Goal: Task Accomplishment & Management: Manage account settings

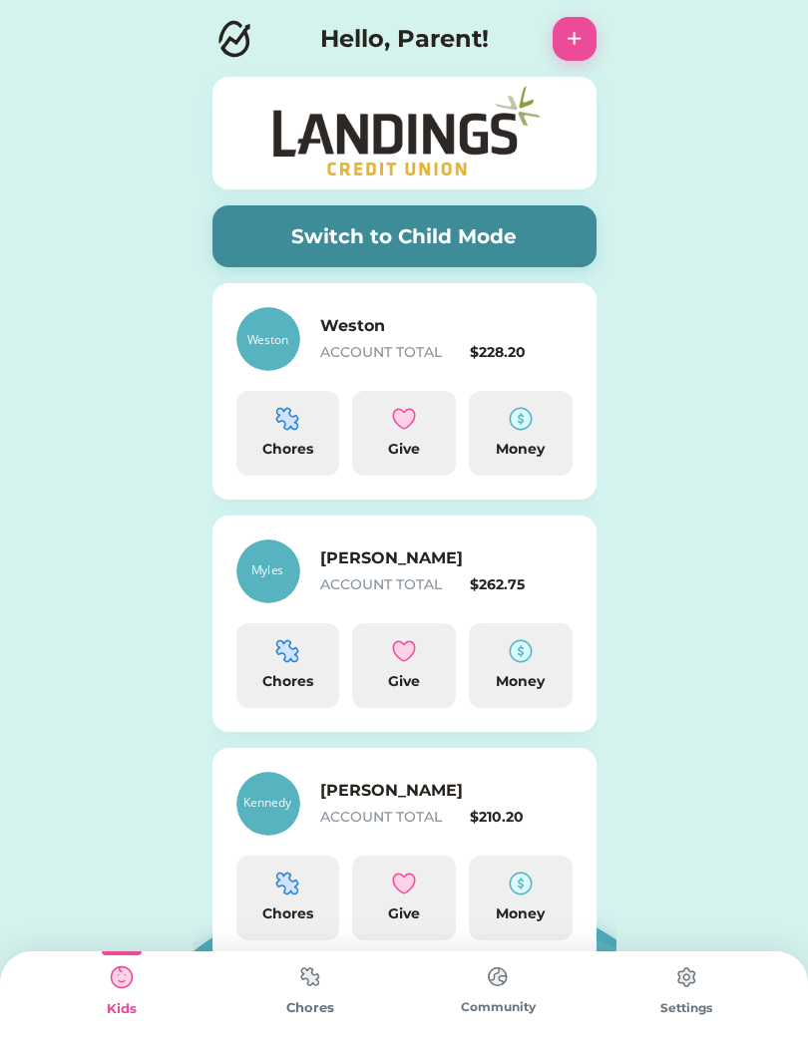
click at [344, 334] on h6 "Weston" at bounding box center [420, 326] width 200 height 24
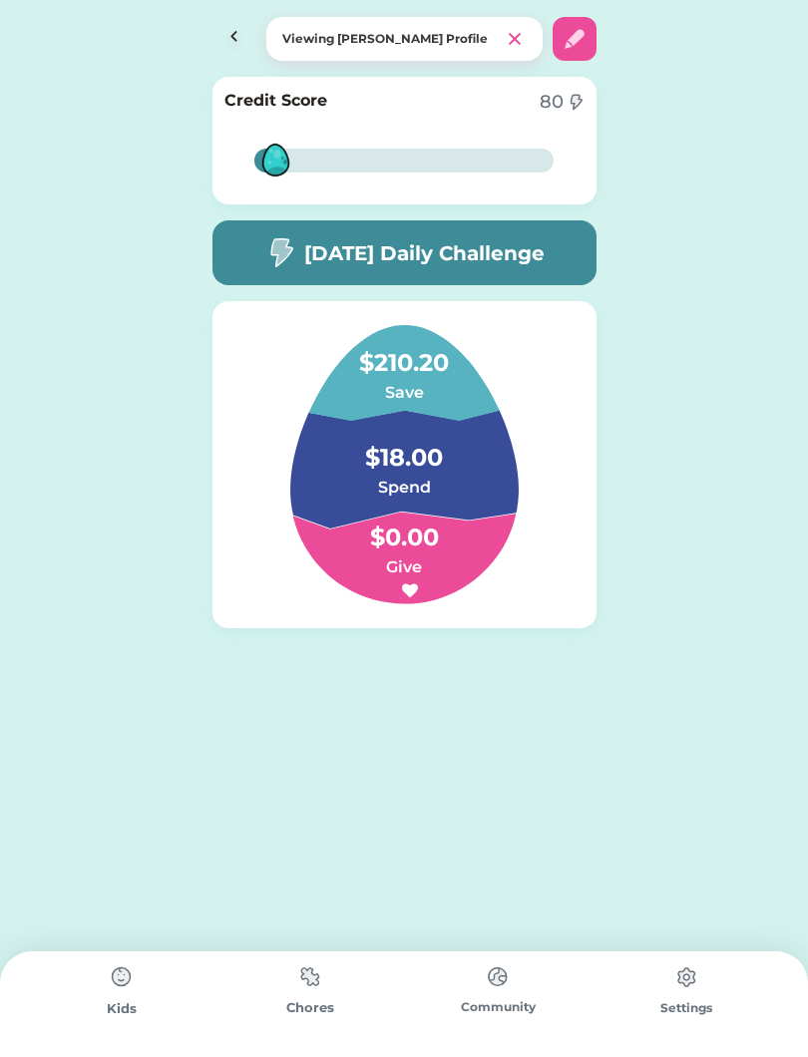
click at [409, 457] on h4 "$18.00" at bounding box center [404, 448] width 200 height 56
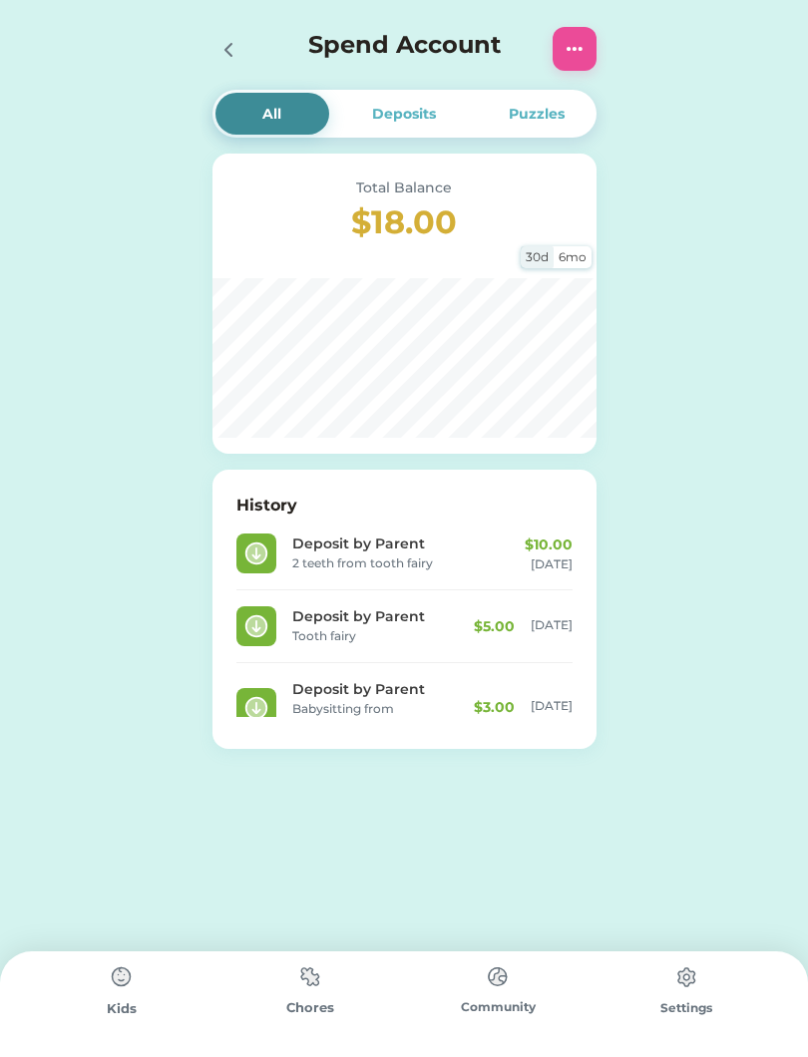
click at [232, 55] on icon at bounding box center [228, 50] width 24 height 24
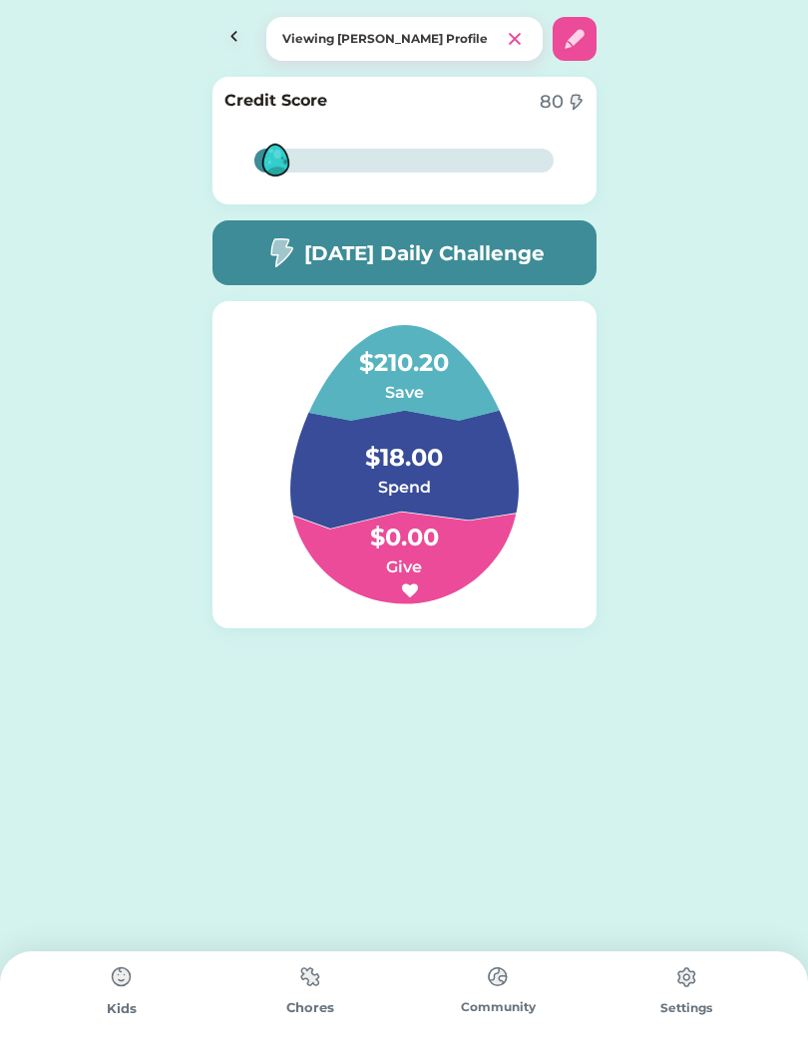
click at [402, 366] on h4 "$210.20" at bounding box center [404, 353] width 200 height 56
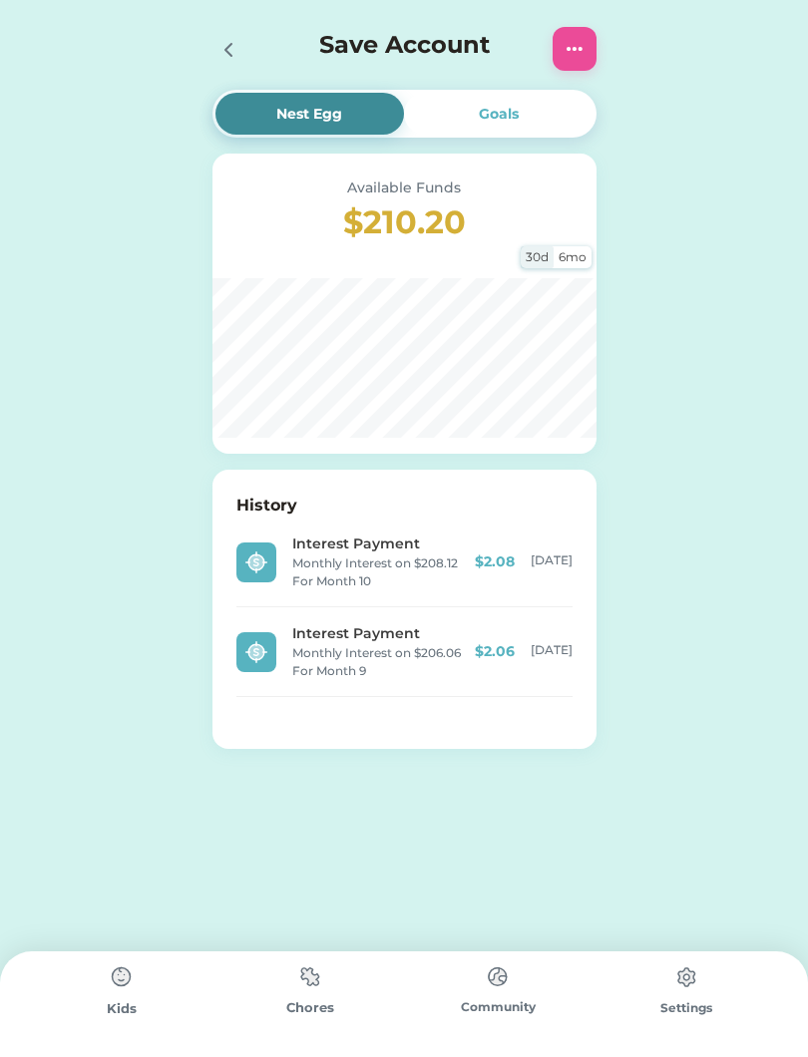
click at [575, 46] on img at bounding box center [575, 49] width 24 height 24
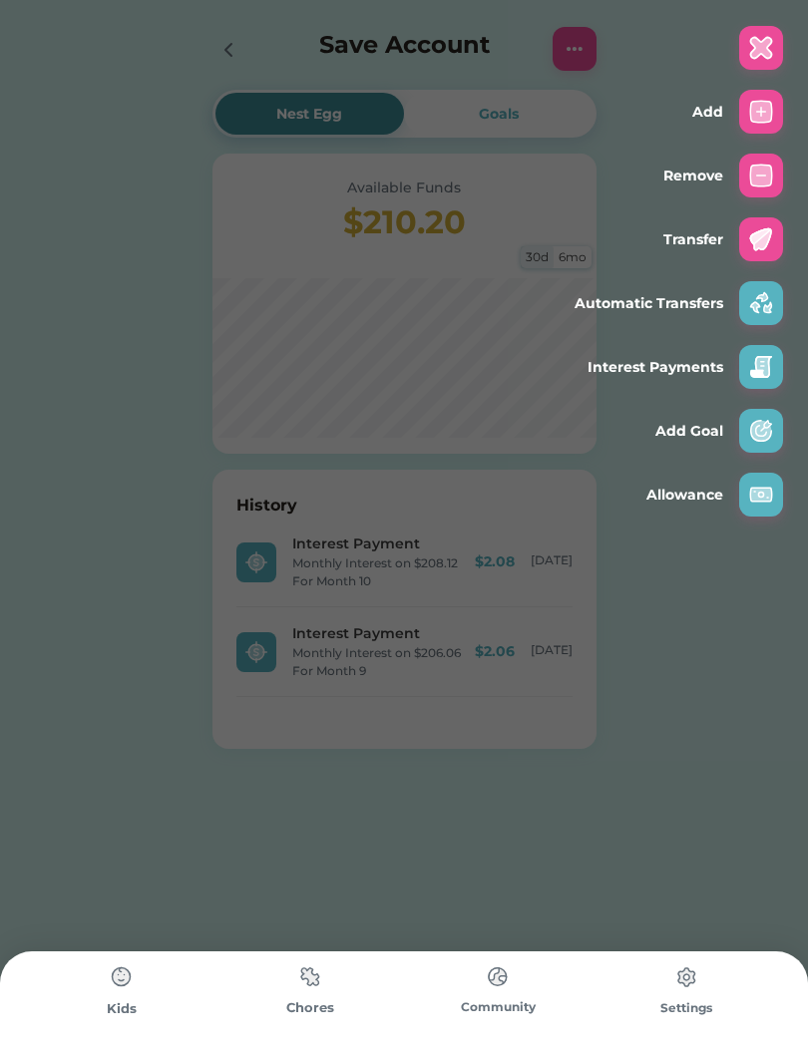
click at [761, 111] on img at bounding box center [761, 112] width 24 height 24
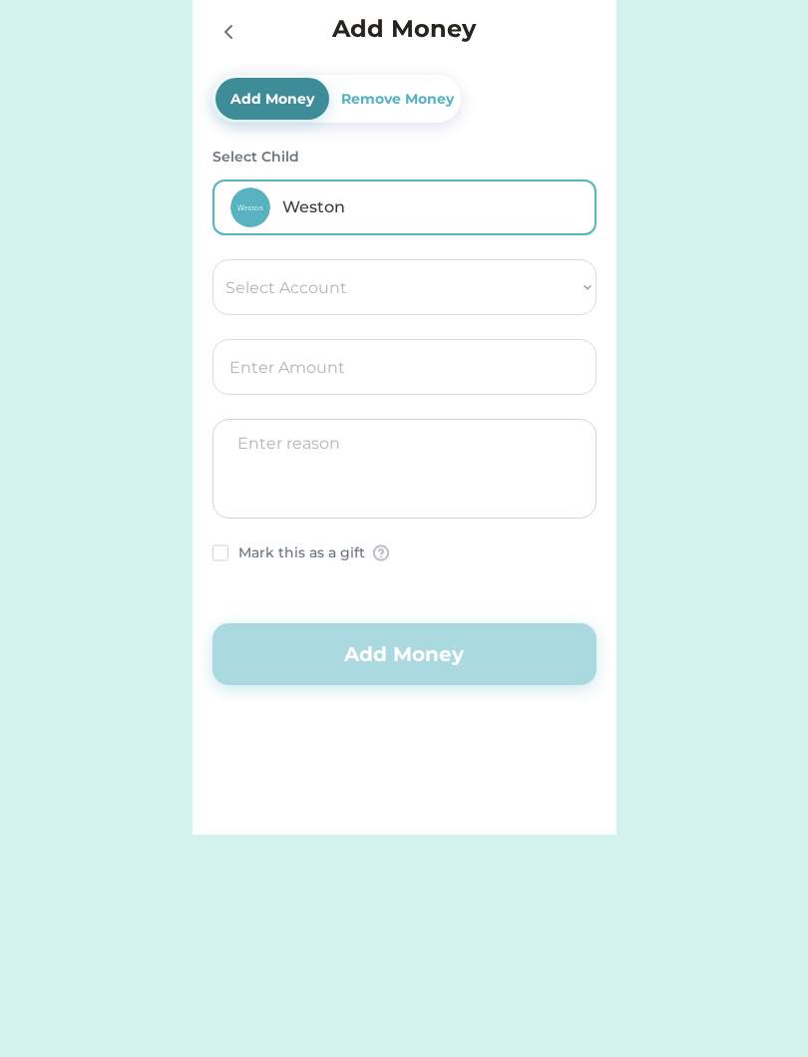
click at [501, 278] on select "Select Account Landings Save Give Spend" at bounding box center [404, 287] width 384 height 56
select select ""1348695171700984260__LOOKUP__1743693688032x131340126203437490""
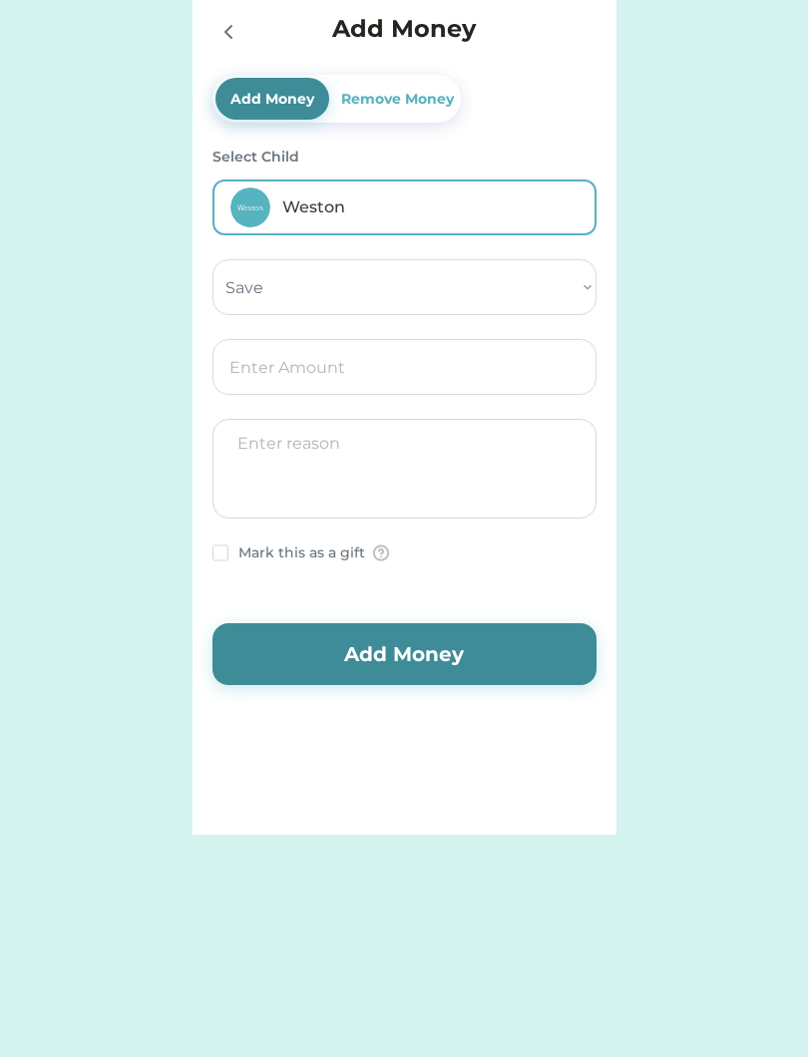
click at [438, 362] on input "input" at bounding box center [404, 367] width 384 height 56
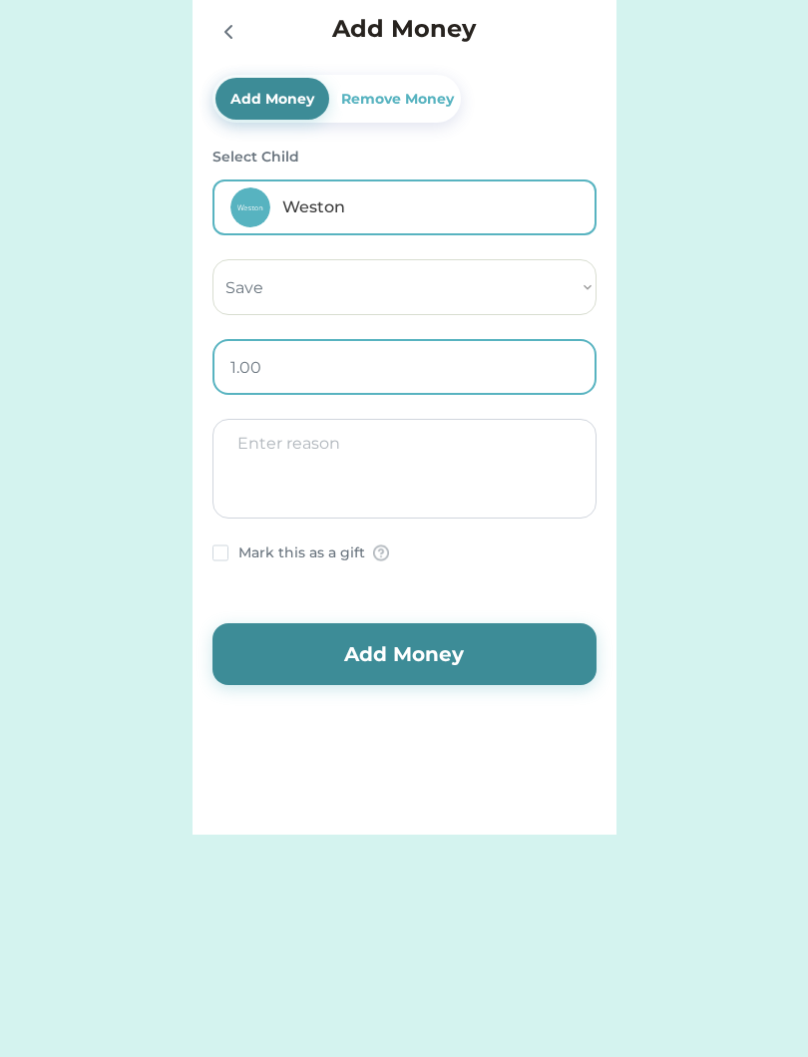
type input "10.00"
click at [470, 444] on textarea at bounding box center [404, 469] width 384 height 100
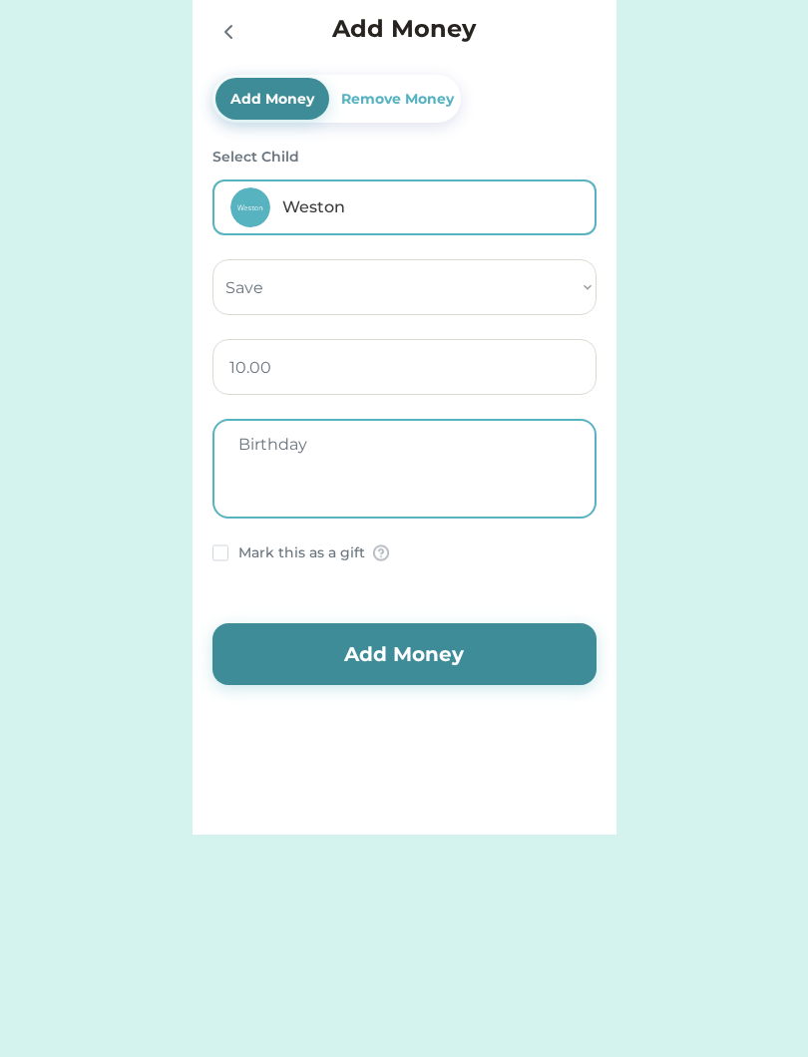
type textarea "Birthday"
click at [220, 556] on rect at bounding box center [219, 553] width 15 height 15
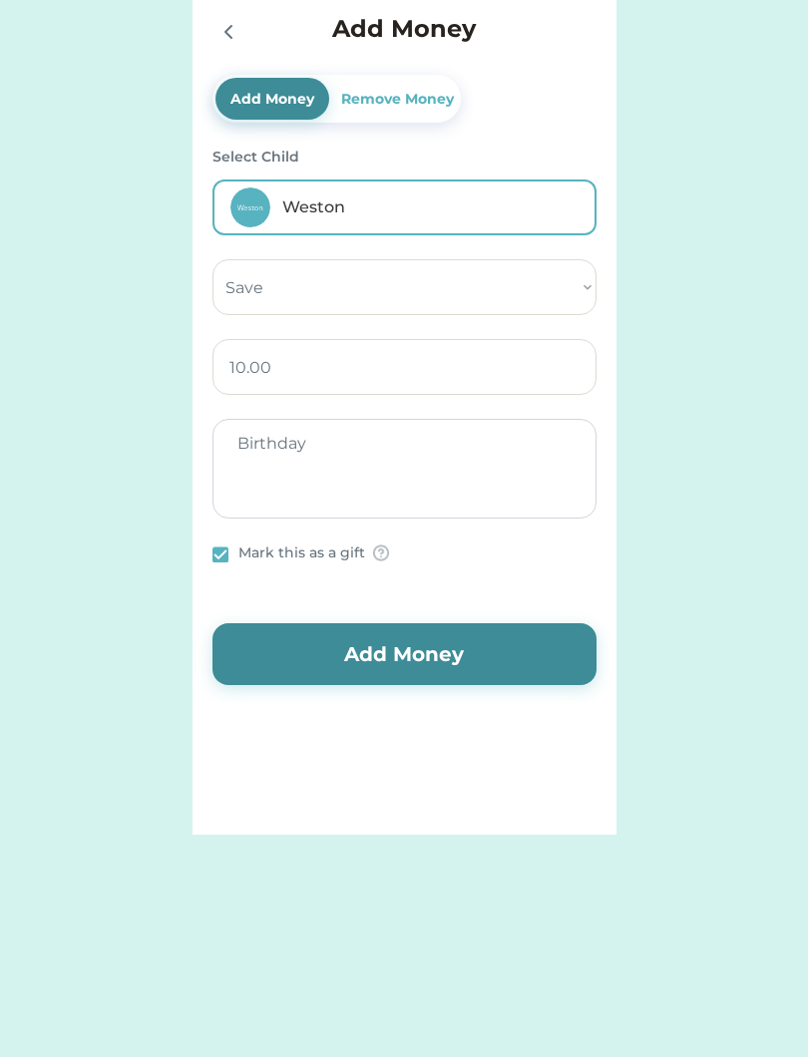
click at [434, 659] on button "Add Money" at bounding box center [404, 655] width 384 height 62
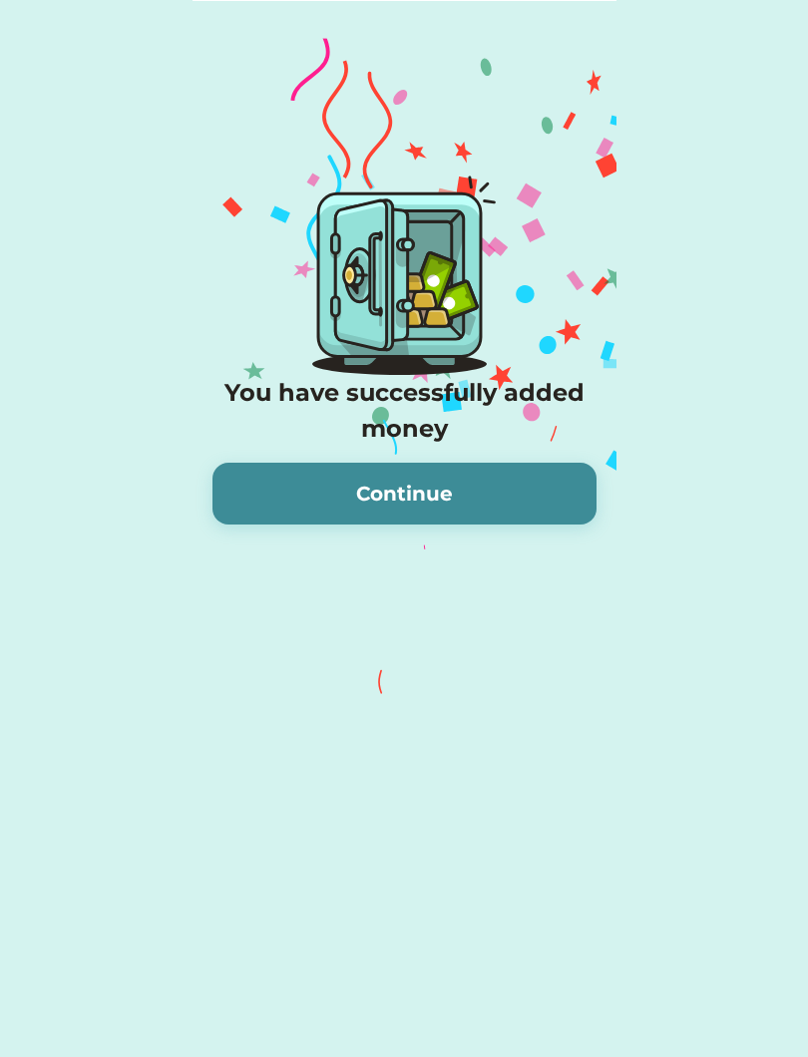
click at [455, 482] on button "Continue" at bounding box center [404, 494] width 384 height 62
